Goal: Information Seeking & Learning: Learn about a topic

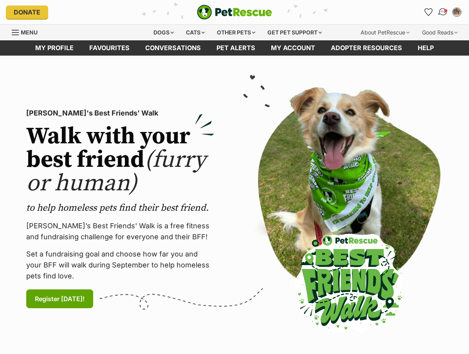
click at [440, 11] on img "Conversations" at bounding box center [443, 12] width 11 height 10
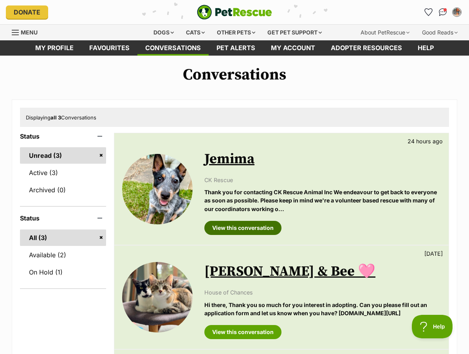
click at [237, 231] on link "View this conversation" at bounding box center [243, 228] width 77 height 14
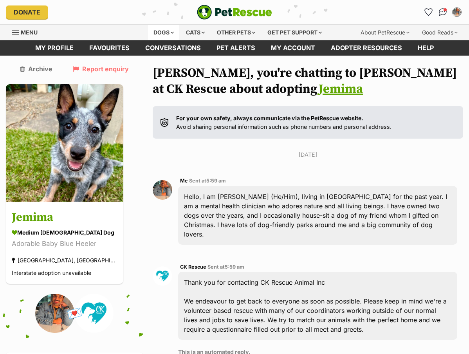
click at [157, 31] on div "Dogs" at bounding box center [163, 33] width 31 height 16
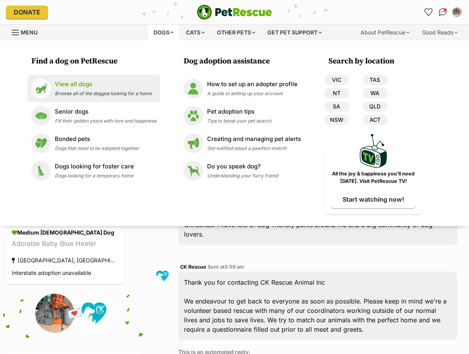
click at [96, 89] on div "View all dogs Browse all of the doggos looking for a home" at bounding box center [103, 88] width 97 height 17
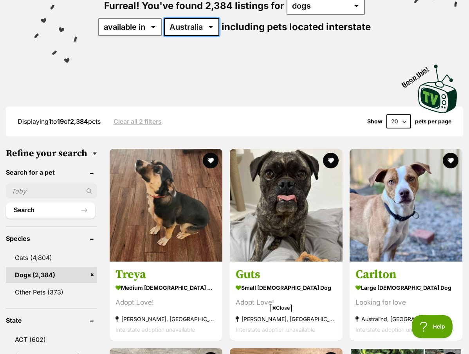
select select "VIC"
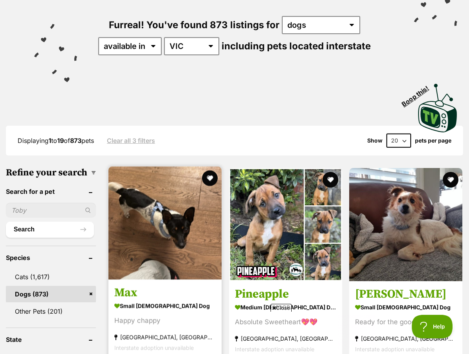
click at [166, 249] on img at bounding box center [165, 223] width 113 height 113
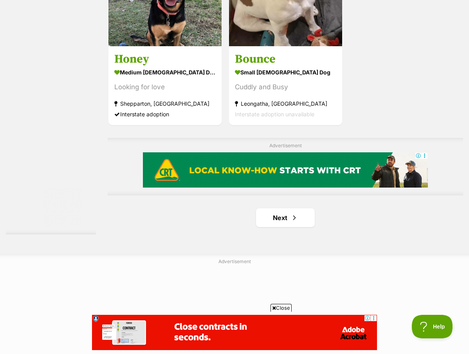
scroll to position [1675, 0]
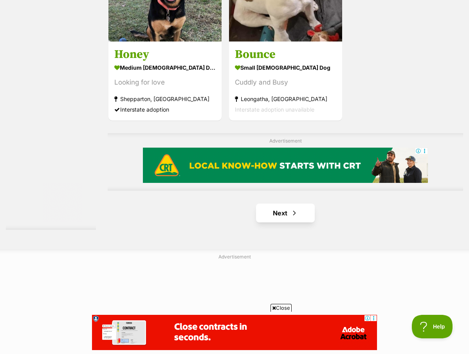
click at [266, 223] on link "Next" at bounding box center [285, 213] width 59 height 19
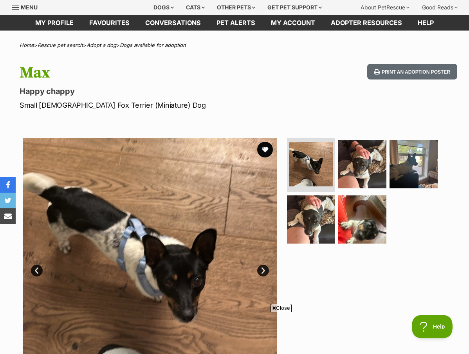
click at [264, 271] on link "Next" at bounding box center [263, 271] width 12 height 12
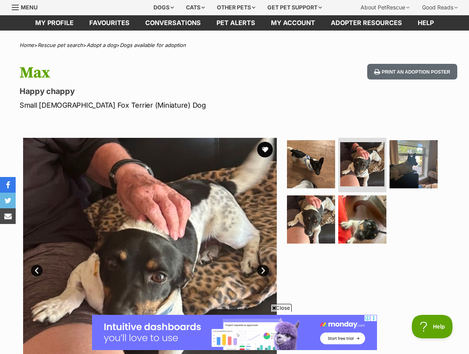
click at [264, 271] on link "Next" at bounding box center [263, 271] width 12 height 12
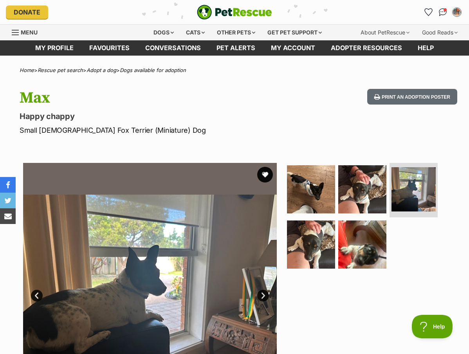
click at [264, 295] on link "Next" at bounding box center [263, 296] width 12 height 12
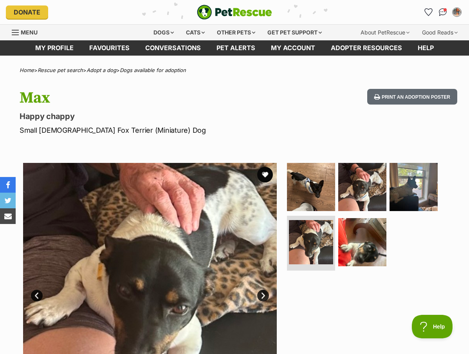
click at [264, 295] on link "Next" at bounding box center [263, 296] width 12 height 12
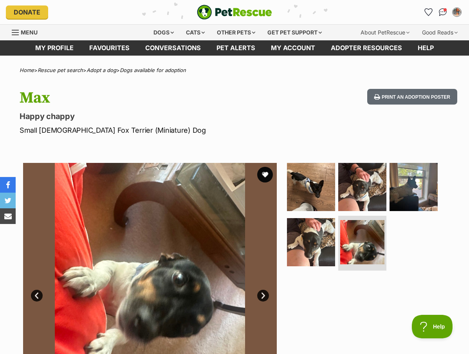
click at [264, 295] on link "Next" at bounding box center [263, 296] width 12 height 12
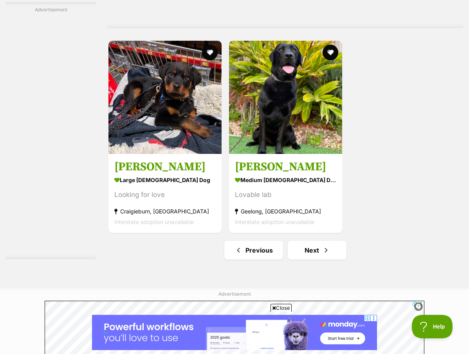
scroll to position [1639, 0]
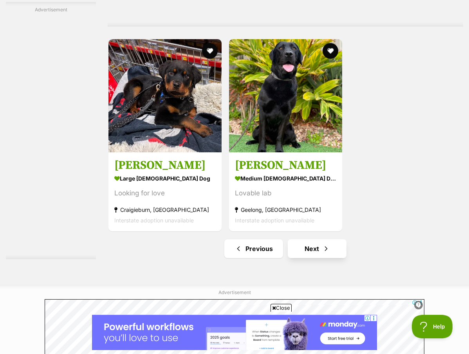
click at [308, 258] on link "Next" at bounding box center [317, 248] width 59 height 19
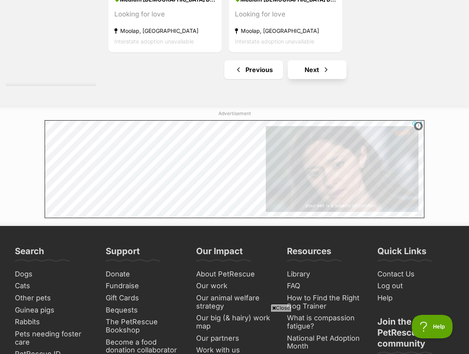
click at [302, 79] on link "Next" at bounding box center [317, 69] width 59 height 19
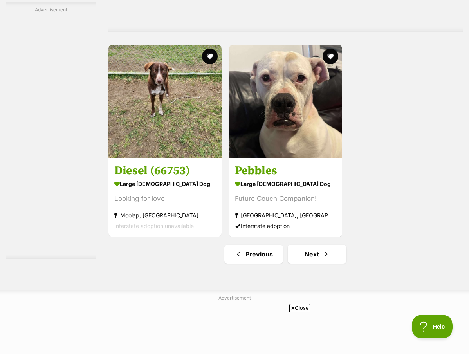
scroll to position [1673, 0]
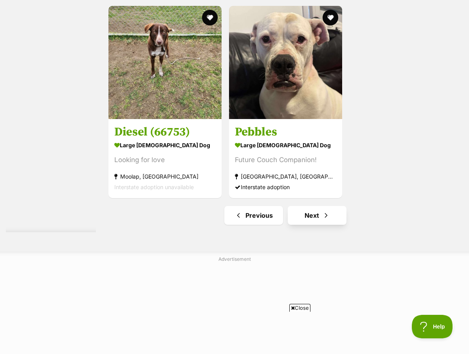
click at [323, 220] on span "Next page" at bounding box center [327, 215] width 8 height 9
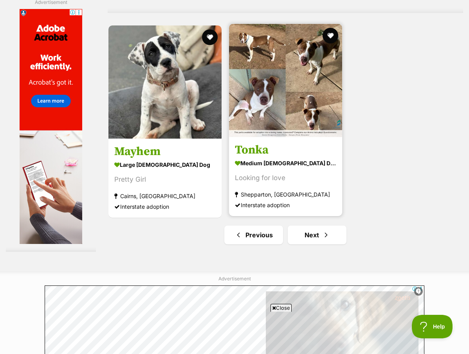
scroll to position [1653, 0]
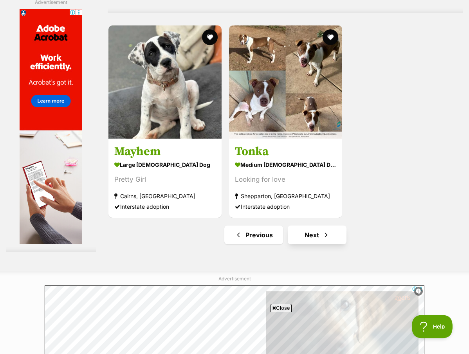
click at [314, 245] on link "Next" at bounding box center [317, 235] width 59 height 19
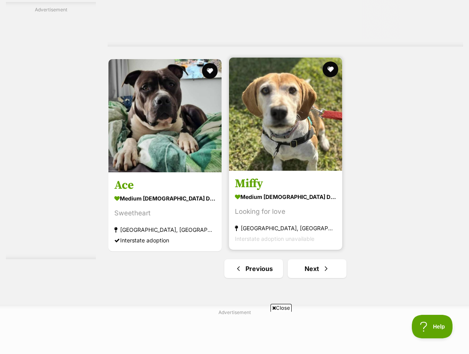
scroll to position [1788, 0]
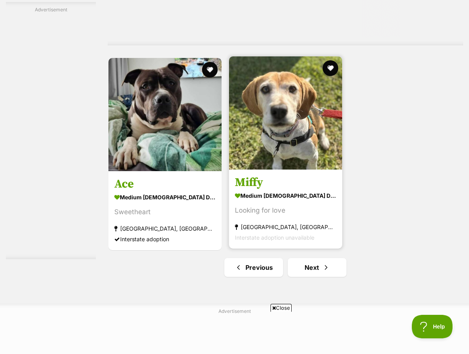
click at [301, 217] on article "Miffy medium female Dog Looking for love Burwood East, VIC Interstate adoption …" at bounding box center [285, 153] width 115 height 194
click at [253, 170] on img at bounding box center [285, 112] width 113 height 113
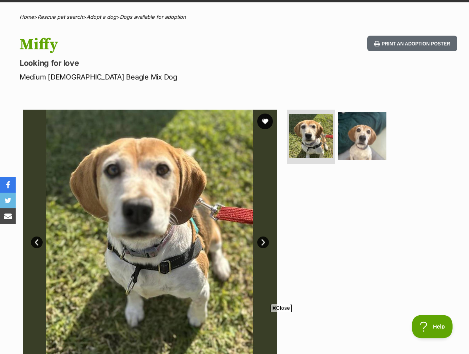
click at [267, 244] on link "Next" at bounding box center [263, 243] width 12 height 12
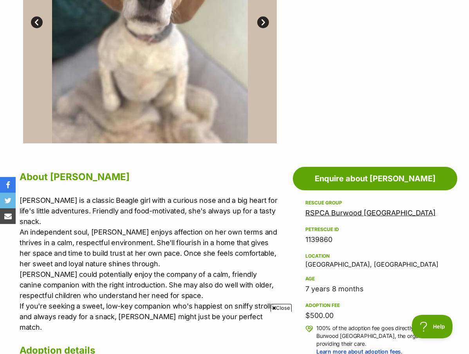
scroll to position [274, 0]
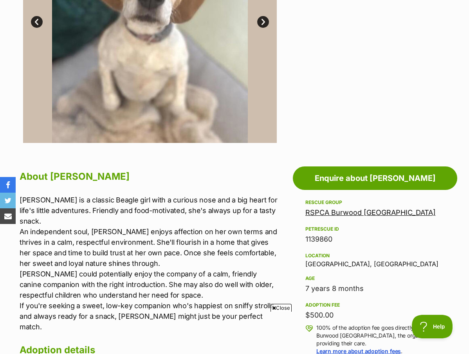
click at [128, 112] on img at bounding box center [150, 16] width 254 height 254
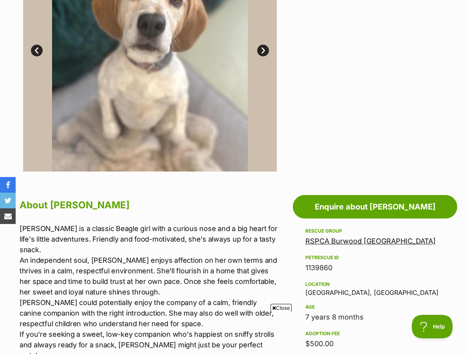
scroll to position [144, 0]
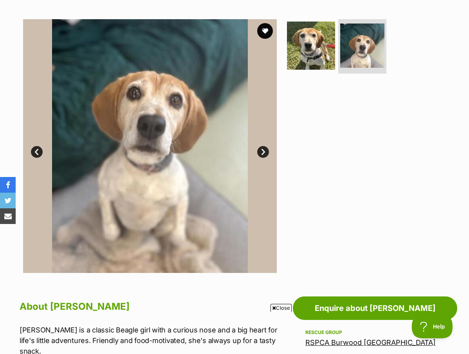
click at [42, 150] on link "Prev" at bounding box center [37, 152] width 12 height 12
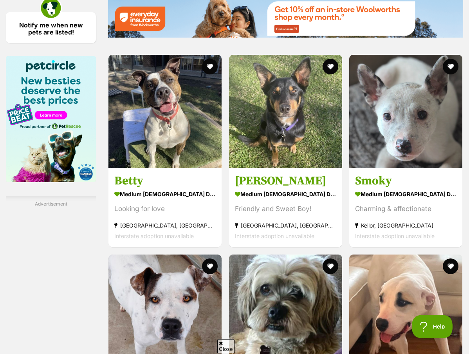
scroll to position [1416, 0]
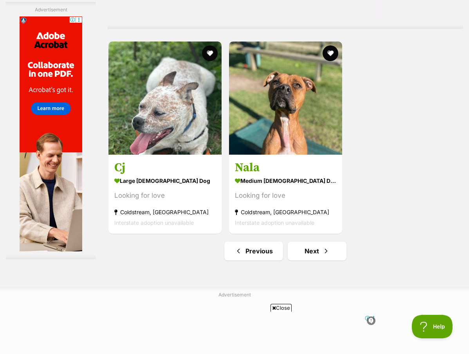
scroll to position [1809, 0]
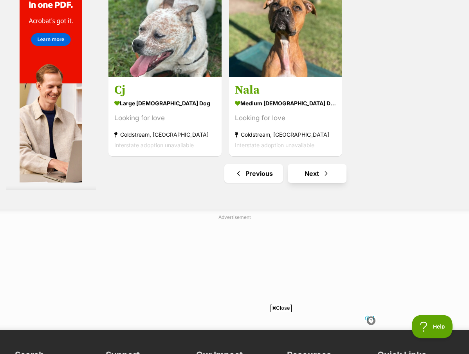
click at [302, 183] on link "Next" at bounding box center [317, 173] width 59 height 19
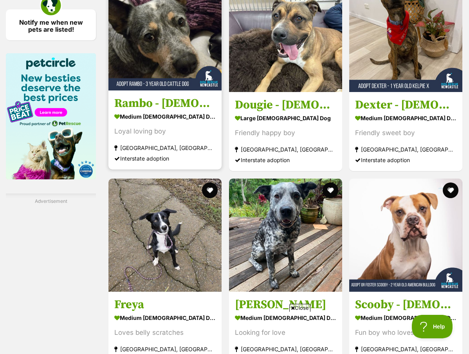
scroll to position [1226, 0]
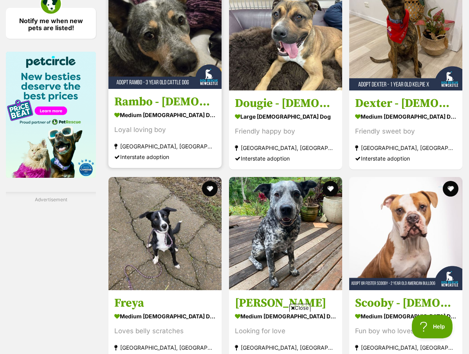
click at [157, 143] on link "Rambo - 3 Year Old Cattle Dog medium male Dog Loyal loving boy Ashtonfield, NSW…" at bounding box center [165, 129] width 113 height 80
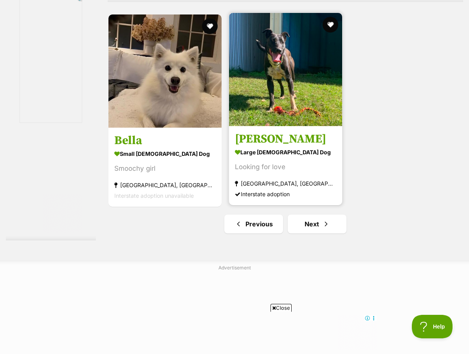
scroll to position [1737, 0]
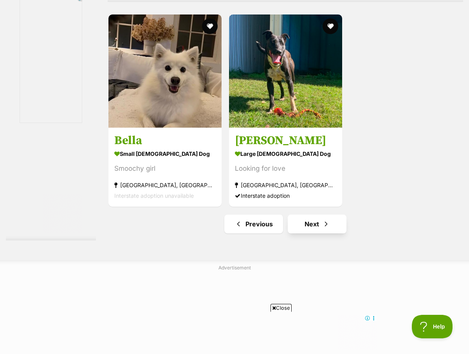
click at [323, 229] on span "Next page" at bounding box center [327, 223] width 8 height 9
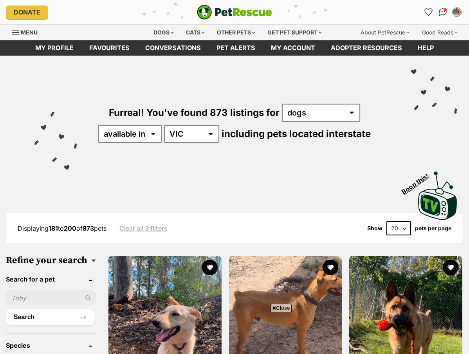
scroll to position [948, 0]
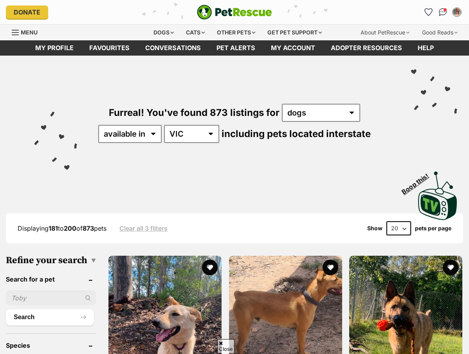
scroll to position [1316, 0]
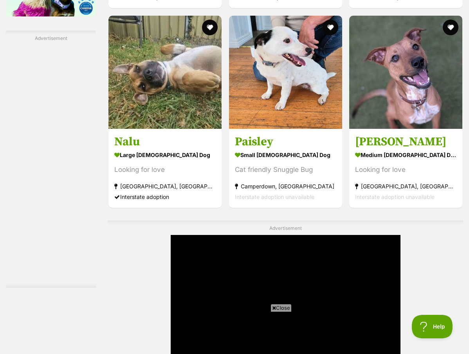
scroll to position [1425, 0]
